Goal: Communication & Community: Answer question/provide support

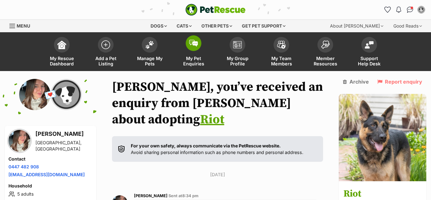
click at [190, 46] on img at bounding box center [193, 43] width 9 height 7
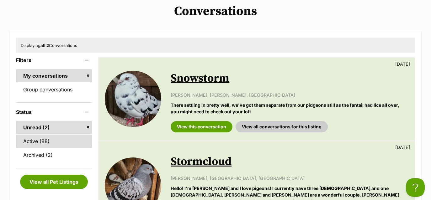
click at [48, 140] on link "Active (88)" at bounding box center [54, 141] width 76 height 13
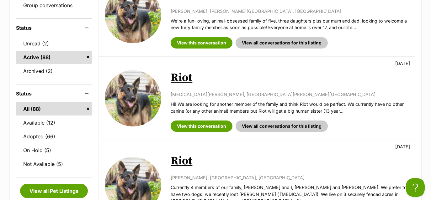
scroll to position [125, 0]
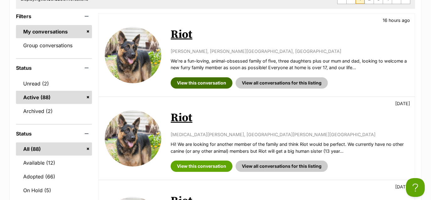
click at [188, 84] on link "View this conversation" at bounding box center [202, 82] width 62 height 11
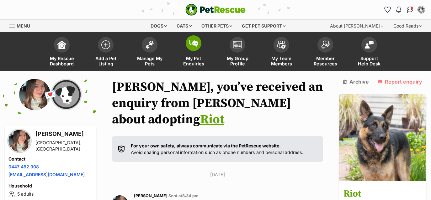
click at [194, 48] on span at bounding box center [194, 43] width 16 height 16
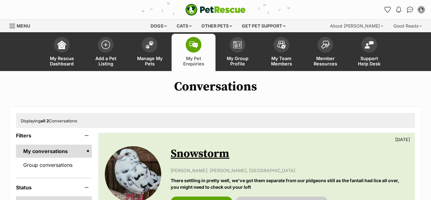
click at [152, 50] on span at bounding box center [150, 45] width 16 height 16
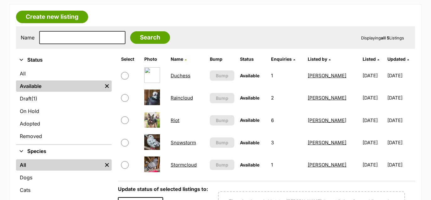
scroll to position [108, 0]
